Goal: Information Seeking & Learning: Find specific fact

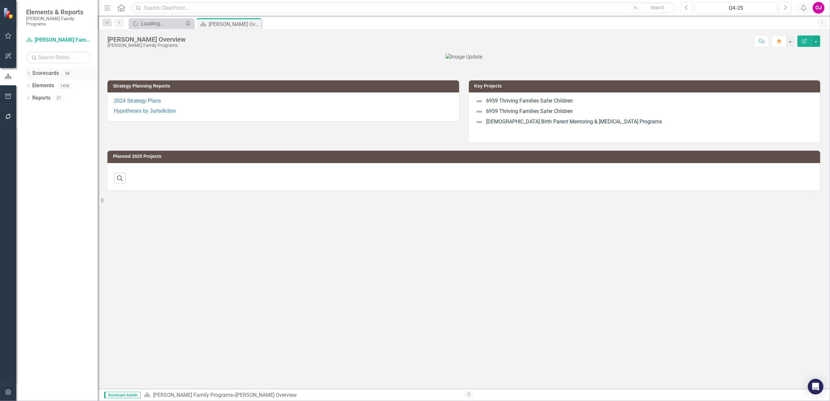
click at [28, 68] on div "Dropdown Scorecards 98" at bounding box center [62, 74] width 72 height 12
click at [27, 68] on div "Dropdown Scorecards 98" at bounding box center [62, 74] width 72 height 12
click at [29, 72] on icon "Dropdown" at bounding box center [28, 74] width 5 height 4
click at [34, 83] on div "Dropdown" at bounding box center [31, 86] width 5 height 6
click at [39, 108] on icon "Dropdown" at bounding box center [38, 110] width 5 height 4
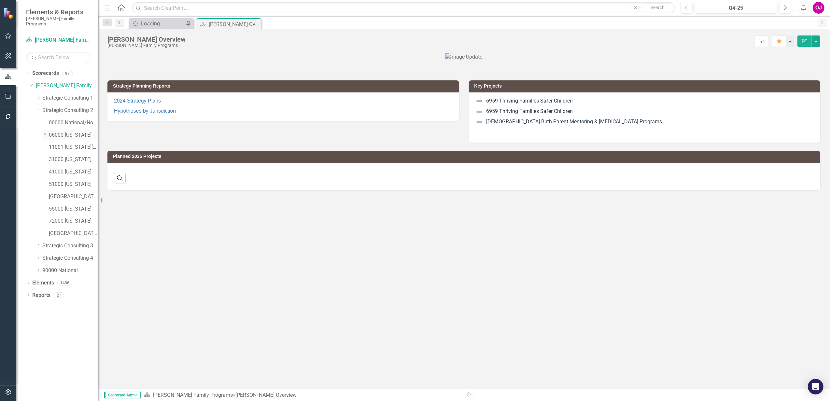
click at [45, 133] on icon "Dropdown" at bounding box center [44, 135] width 5 height 4
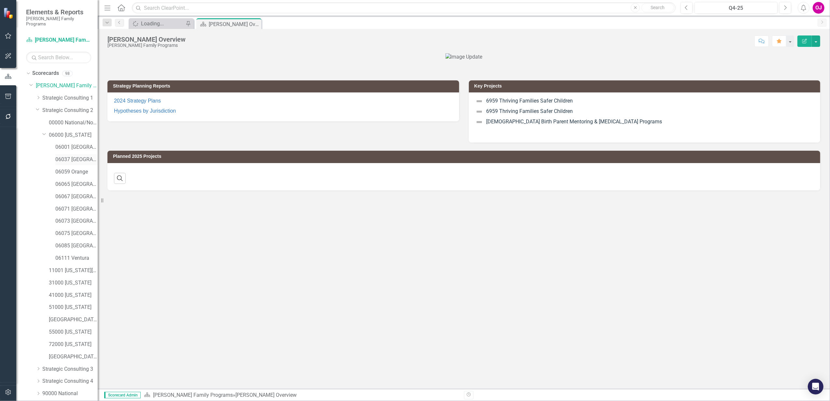
click at [69, 156] on link "06037 [GEOGRAPHIC_DATA]" at bounding box center [76, 159] width 42 height 7
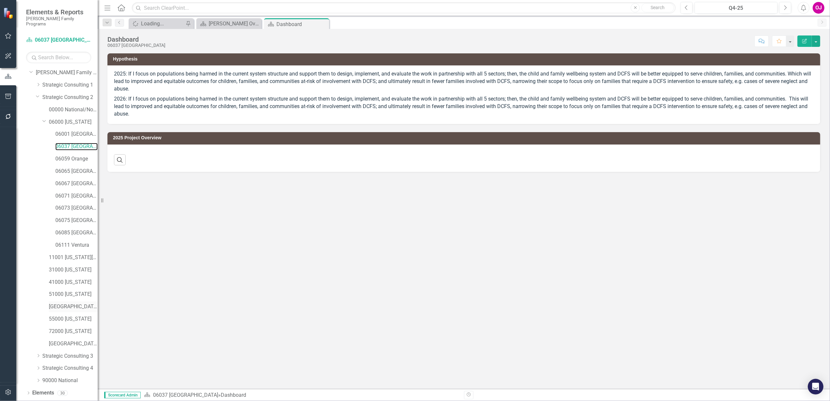
scroll to position [19, 0]
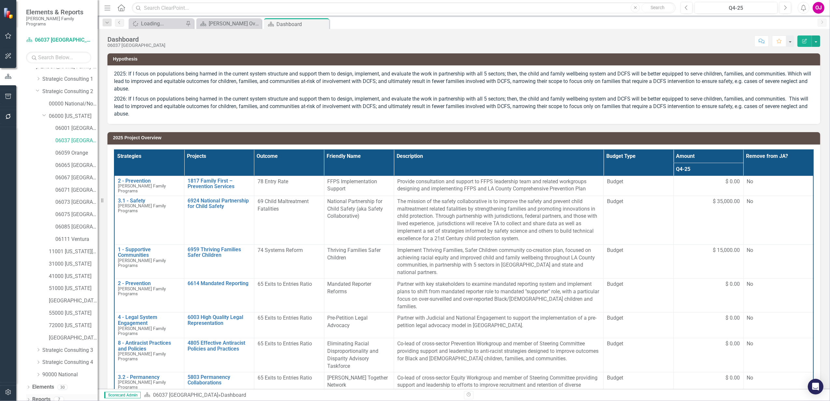
click at [32, 394] on div "Dropdown Reports 7" at bounding box center [62, 400] width 72 height 12
click at [30, 399] on icon "Dropdown" at bounding box center [28, 401] width 5 height 4
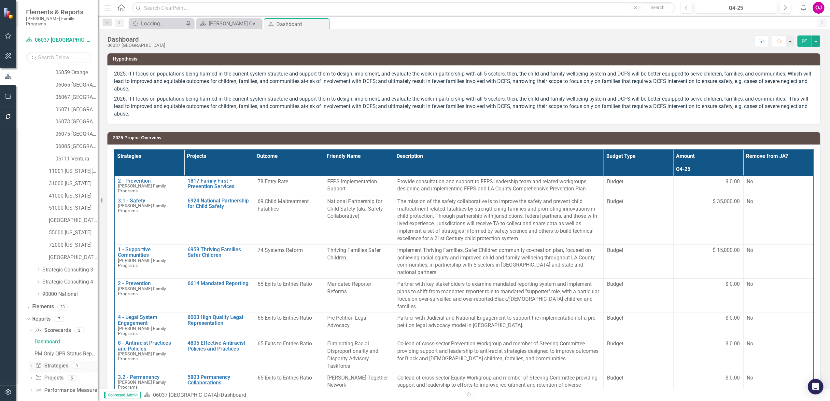
scroll to position [100, 0]
click at [33, 376] on icon "Dropdown" at bounding box center [31, 378] width 5 height 4
click at [54, 363] on div "2025 Project Overview" at bounding box center [66, 366] width 63 height 6
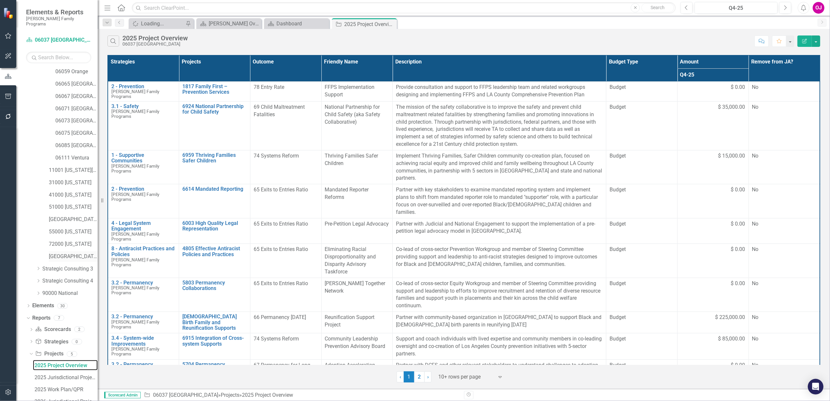
scroll to position [64, 0]
click at [498, 377] on icon "Expand" at bounding box center [500, 377] width 7 height 5
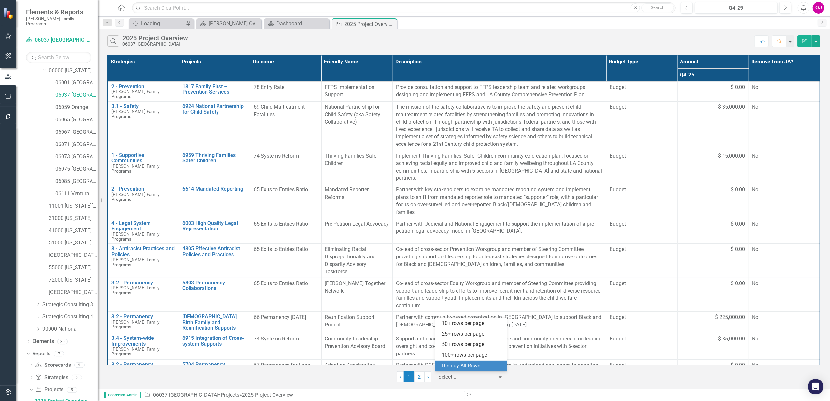
click at [466, 367] on div "Display All Rows" at bounding box center [472, 366] width 61 height 7
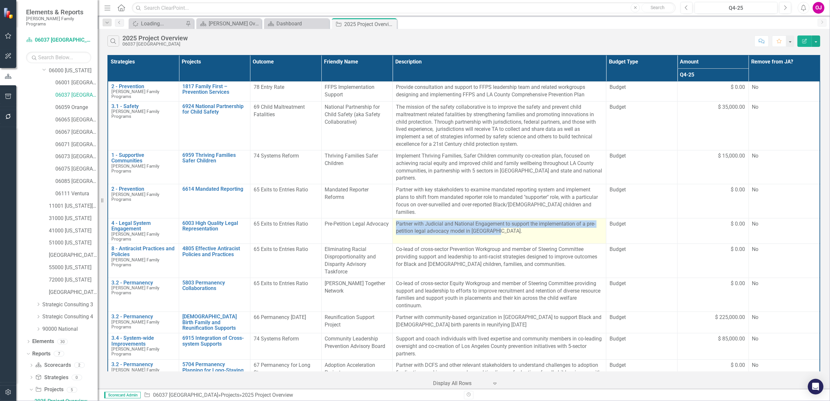
drag, startPoint x: 498, startPoint y: 217, endPoint x: 394, endPoint y: 210, distance: 104.1
click at [394, 218] on td "Partner with Judicial and National Engagement to support the implementation of …" at bounding box center [500, 231] width 214 height 26
copy p "Partner with Judicial and National Engagement to support the implementation of …"
click at [499, 221] on p "Partner with Judicial and National Engagement to support the implementation of …" at bounding box center [499, 228] width 207 height 15
drag, startPoint x: 496, startPoint y: 215, endPoint x: 393, endPoint y: 214, distance: 103.6
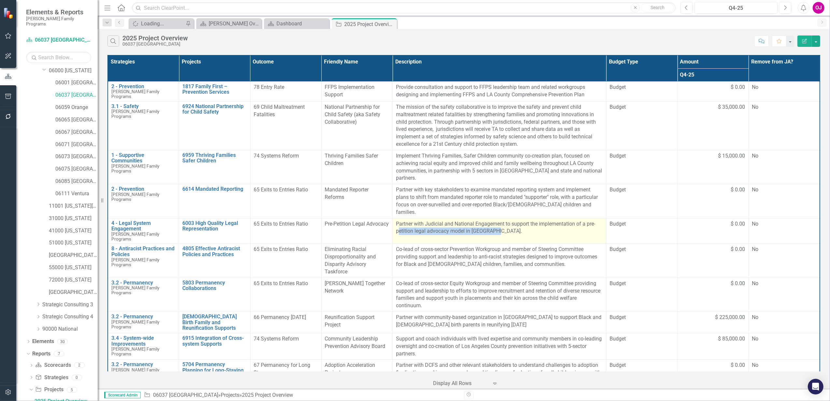
click at [396, 221] on p "Partner with Judicial and National Engagement to support the implementation of …" at bounding box center [499, 228] width 207 height 15
click at [393, 218] on td "Partner with Judicial and National Engagement to support the implementation of …" at bounding box center [500, 231] width 214 height 26
click at [499, 221] on p "Partner with Judicial and National Engagement to support the implementation of …" at bounding box center [499, 228] width 207 height 15
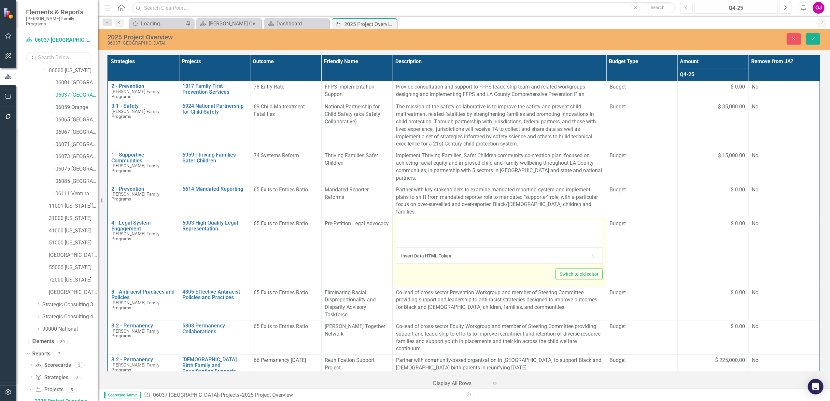
type textarea "<p>Partner with Judicial and National Engagement to support the implementation …"
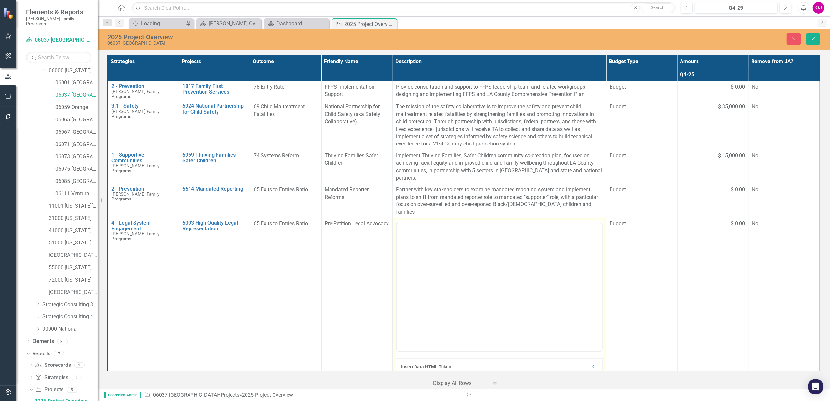
scroll to position [0, 0]
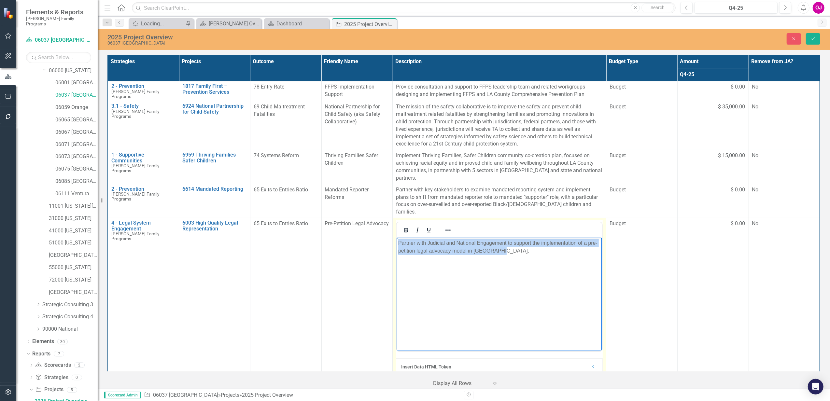
drag, startPoint x: 510, startPoint y: 254, endPoint x: 792, endPoint y: 462, distance: 349.4
click at [397, 239] on html "Partner with Judicial and National Engagement to support the implementation of …" at bounding box center [500, 286] width 206 height 98
copy p "Partner with Judicial and National Engagement to support the implementation of …"
click at [529, 254] on p "Partner with Judicial and National Engagement to support the implementation of …" at bounding box center [499, 247] width 202 height 16
drag, startPoint x: 508, startPoint y: 251, endPoint x: 791, endPoint y: 464, distance: 354.2
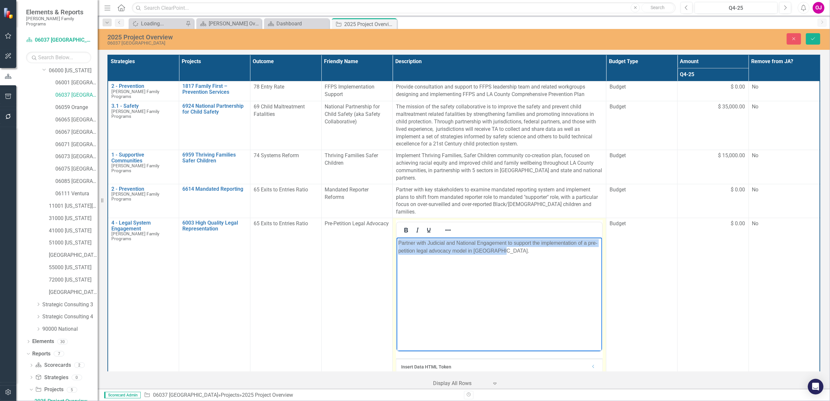
click at [397, 242] on html "Partner with Judicial and National Engagement to support the implementation of …" at bounding box center [500, 286] width 206 height 98
copy p "Partner with Judicial and National Engagement to support the implementation of …"
click at [790, 38] on button "Close" at bounding box center [794, 38] width 14 height 11
